Goal: Navigation & Orientation: Find specific page/section

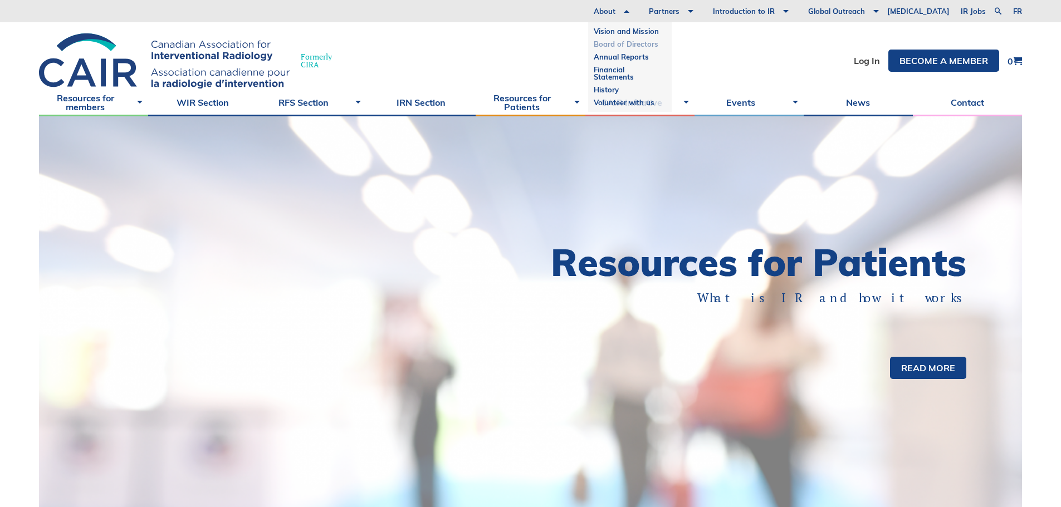
click at [638, 43] on link "Board of Directors" at bounding box center [630, 44] width 72 height 13
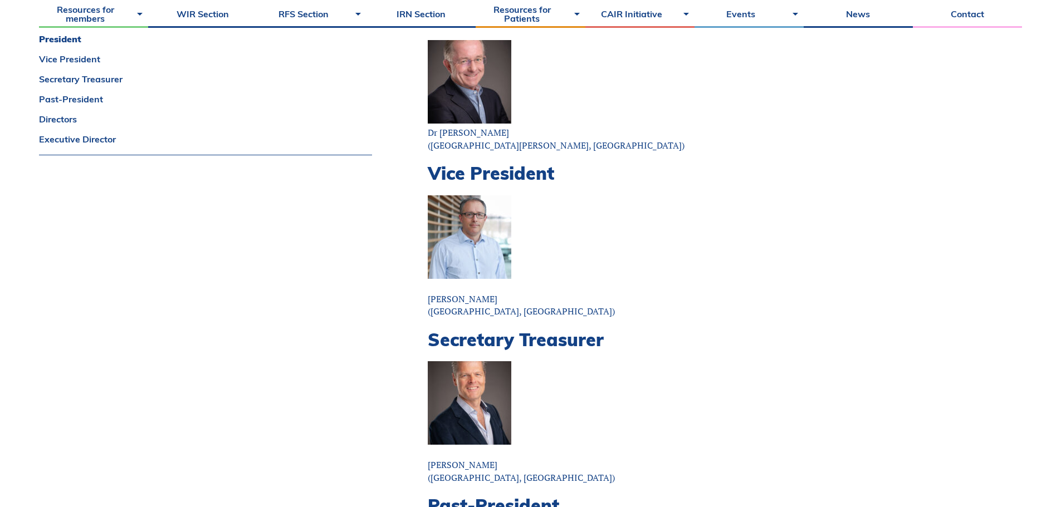
scroll to position [56, 0]
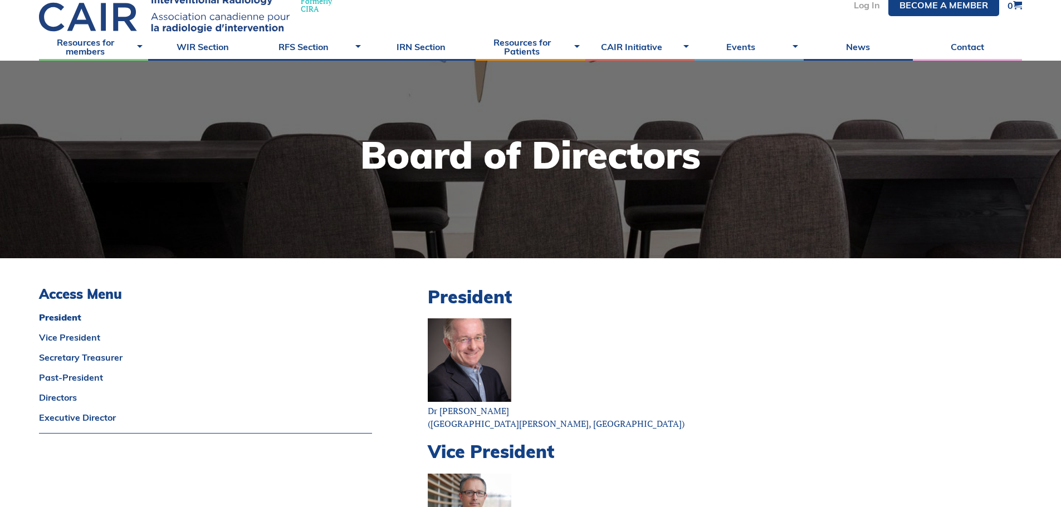
click at [857, 6] on link "Log In" at bounding box center [867, 5] width 26 height 9
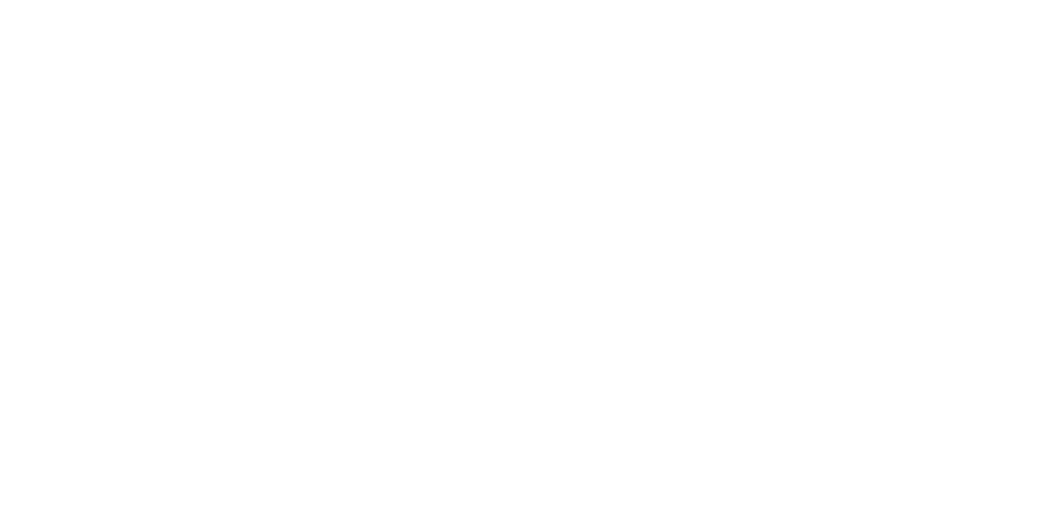
scroll to position [111, 0]
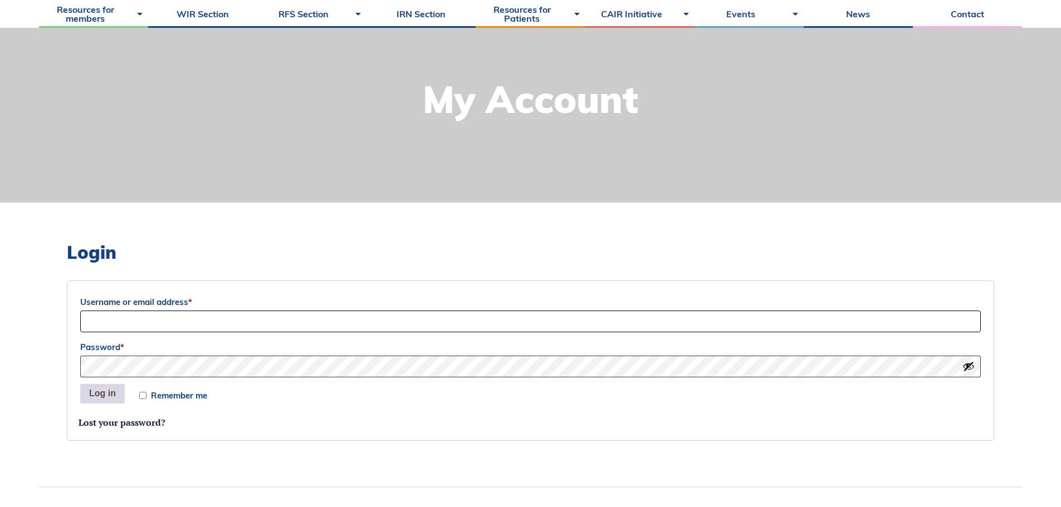
type input "Siri"
click at [100, 396] on button "Log in" at bounding box center [102, 394] width 45 height 20
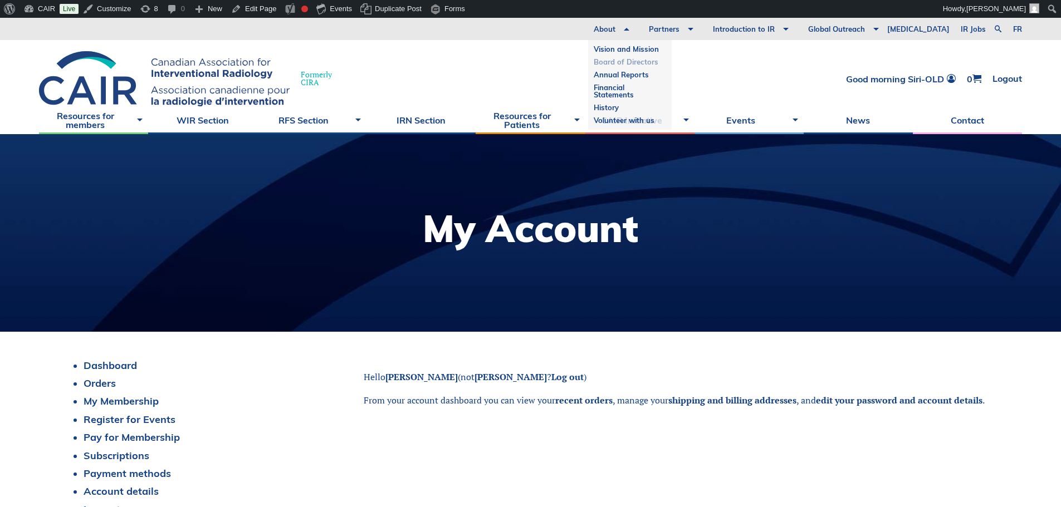
click at [660, 59] on link "Board of Directors" at bounding box center [630, 62] width 72 height 13
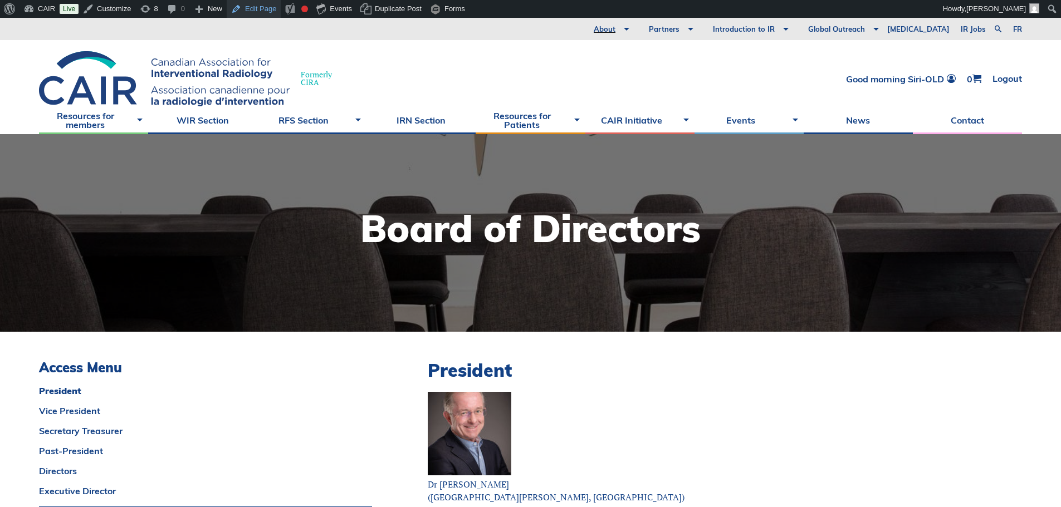
click at [246, 9] on link "Edit Page" at bounding box center [254, 9] width 54 height 18
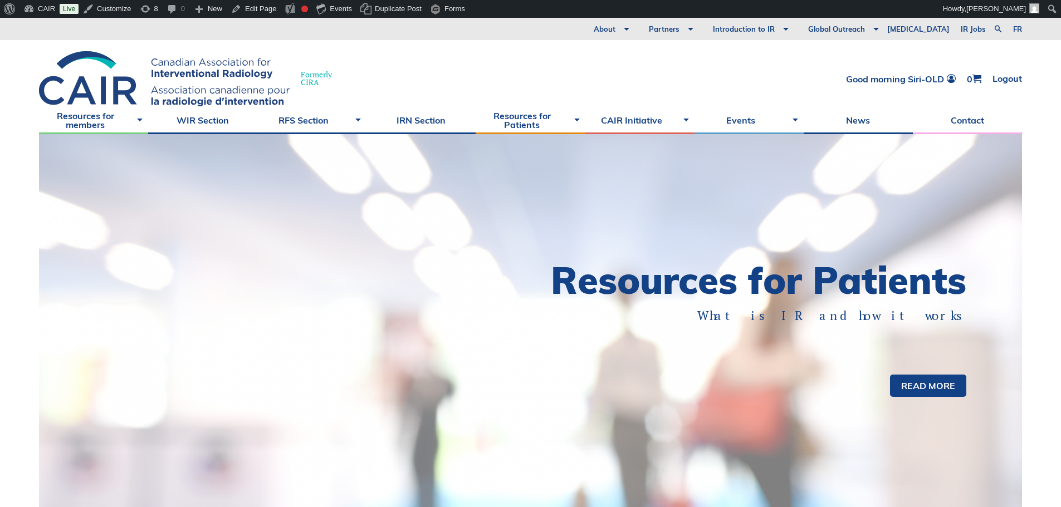
drag, startPoint x: 662, startPoint y: 86, endPoint x: 675, endPoint y: 84, distance: 13.5
click at [662, 86] on div "Formerly CIRA Good morning Siri-OLD 0 Logout" at bounding box center [530, 73] width 1061 height 66
click at [1038, 127] on div "Resources for members Tumor Ablation – Update your listing UFE – Update your li…" at bounding box center [530, 120] width 1061 height 28
